Goal: Find specific page/section: Find specific page/section

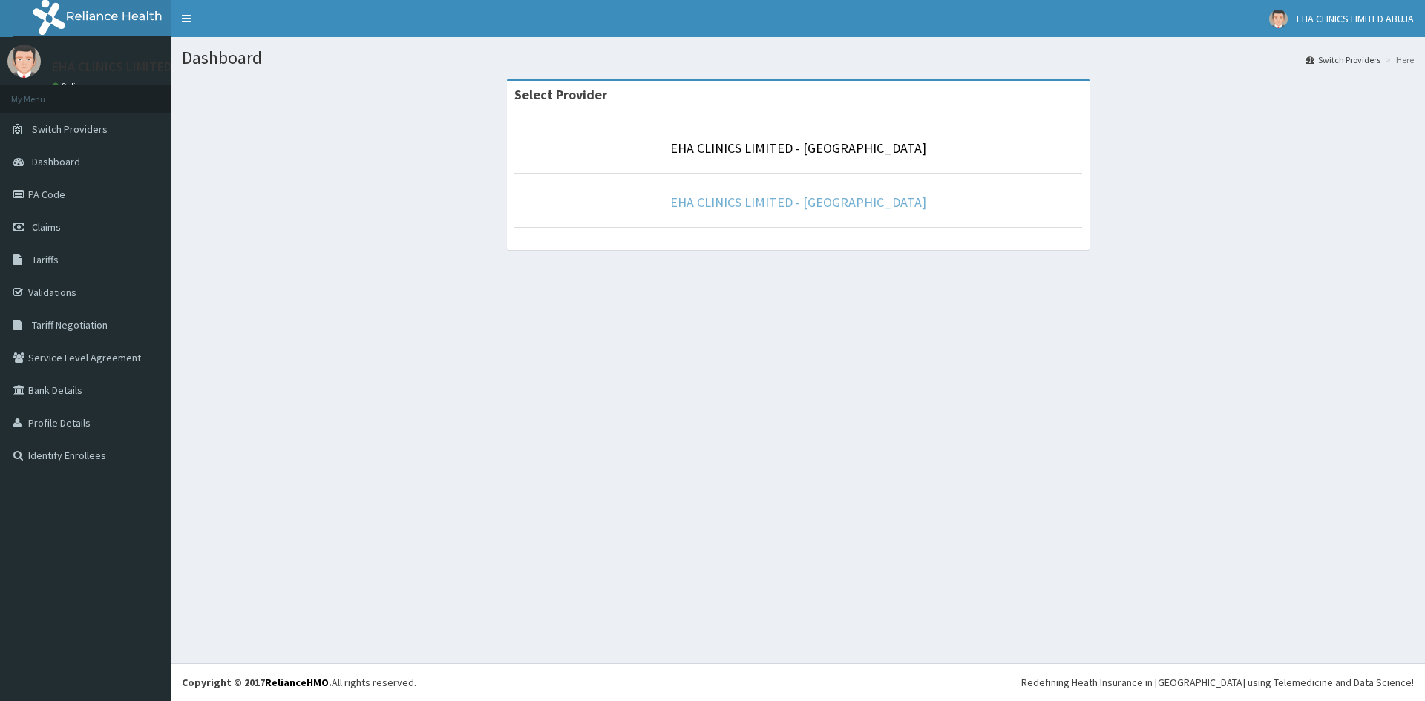
click at [758, 203] on link "EHA CLINICS LIMITED - [GEOGRAPHIC_DATA]" at bounding box center [798, 202] width 256 height 17
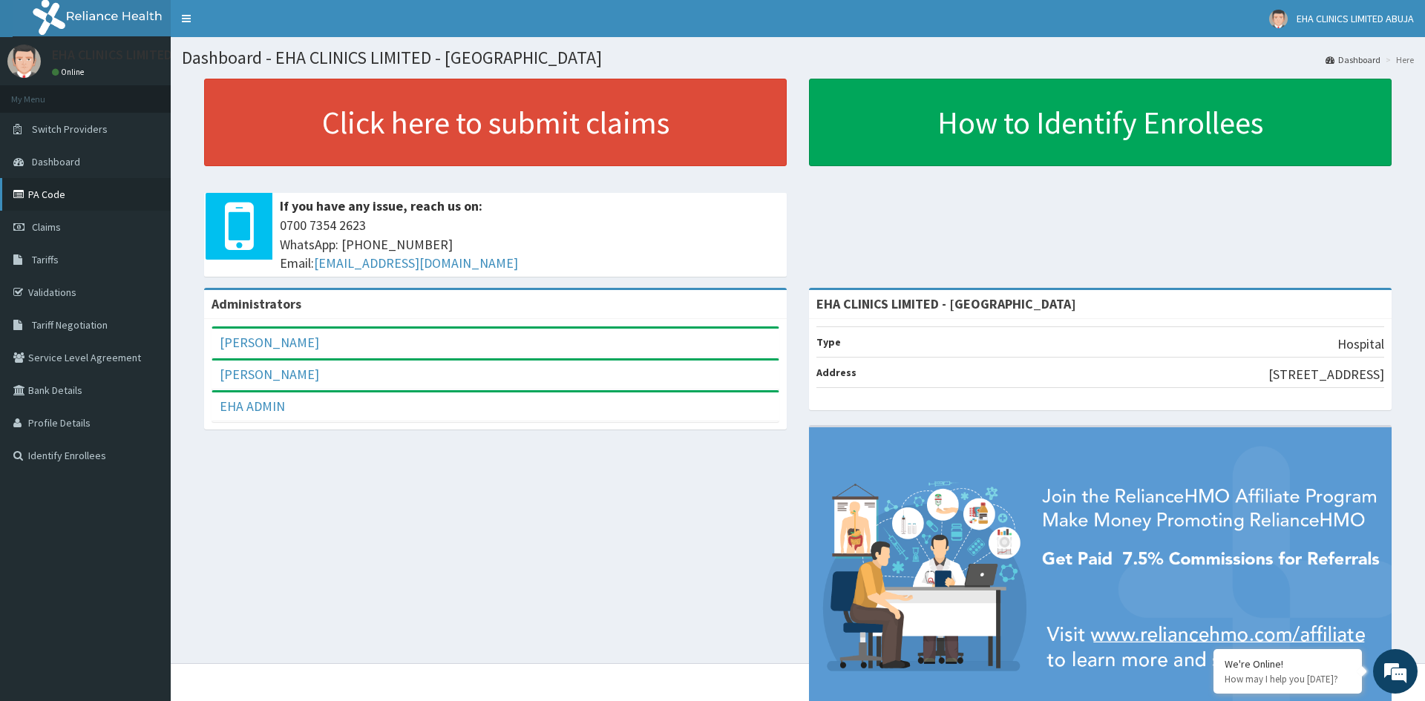
click at [70, 197] on link "PA Code" at bounding box center [85, 194] width 171 height 33
